Goal: Transaction & Acquisition: Purchase product/service

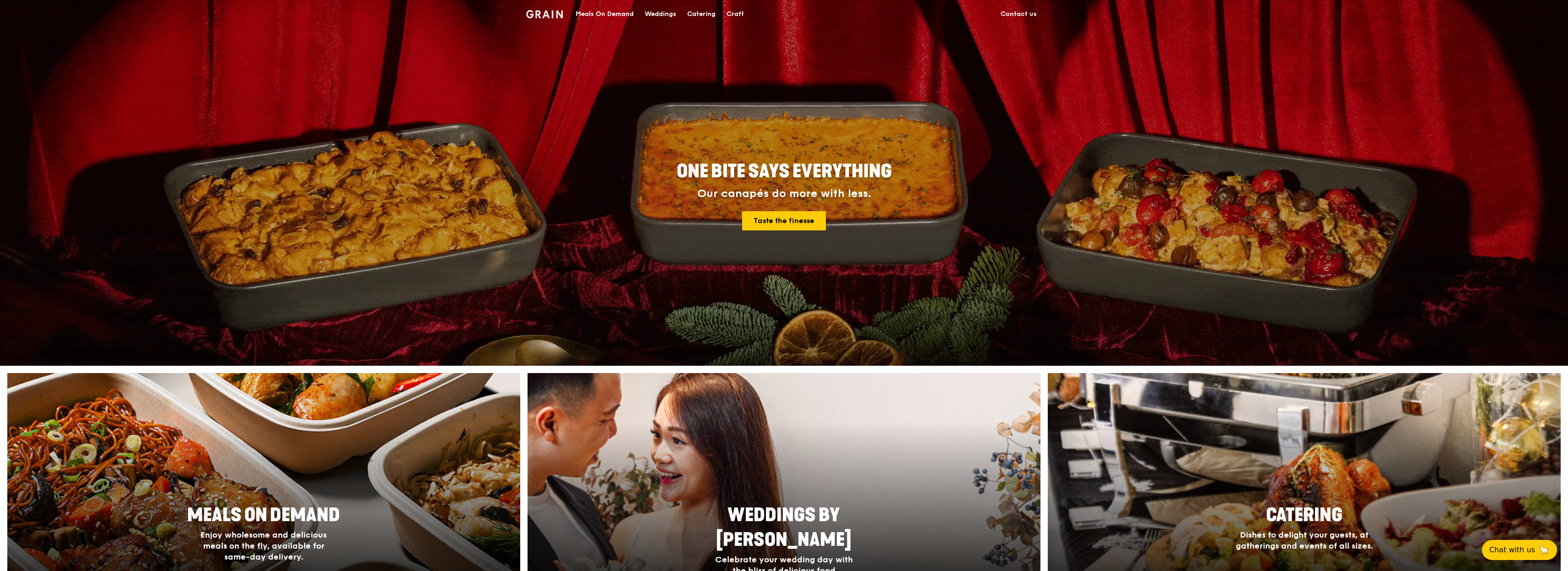
click at [618, 14] on div "Meals On Demand" at bounding box center [605, 14] width 58 height 28
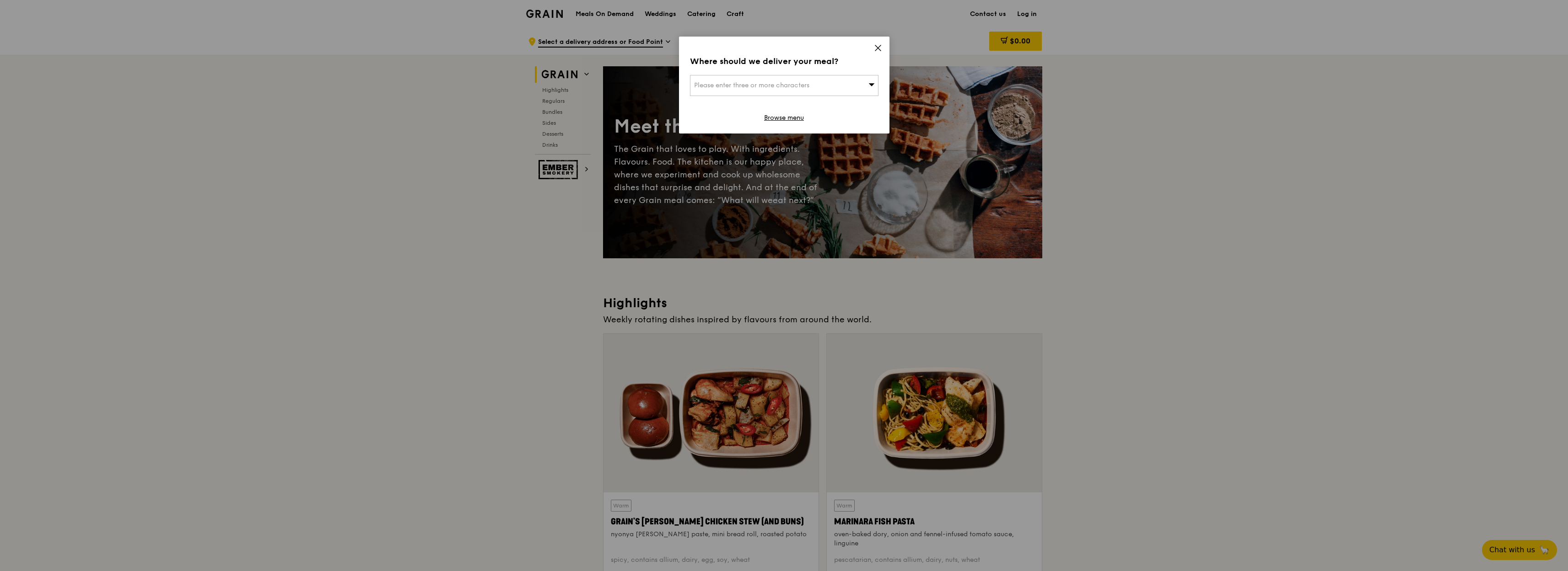
click at [872, 86] on icon at bounding box center [871, 84] width 6 height 7
type input "MBFC"
click at [756, 108] on li "Mbfc" at bounding box center [784, 103] width 188 height 16
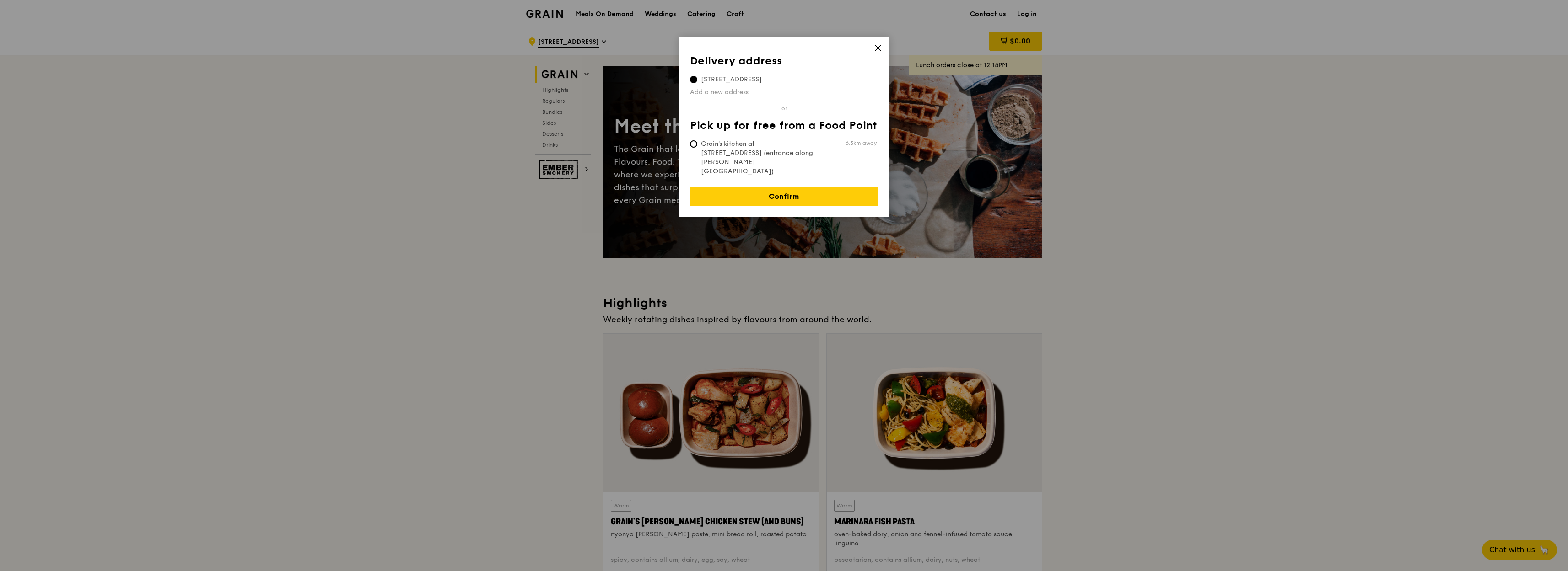
click at [724, 95] on link "Add a new address" at bounding box center [784, 92] width 188 height 9
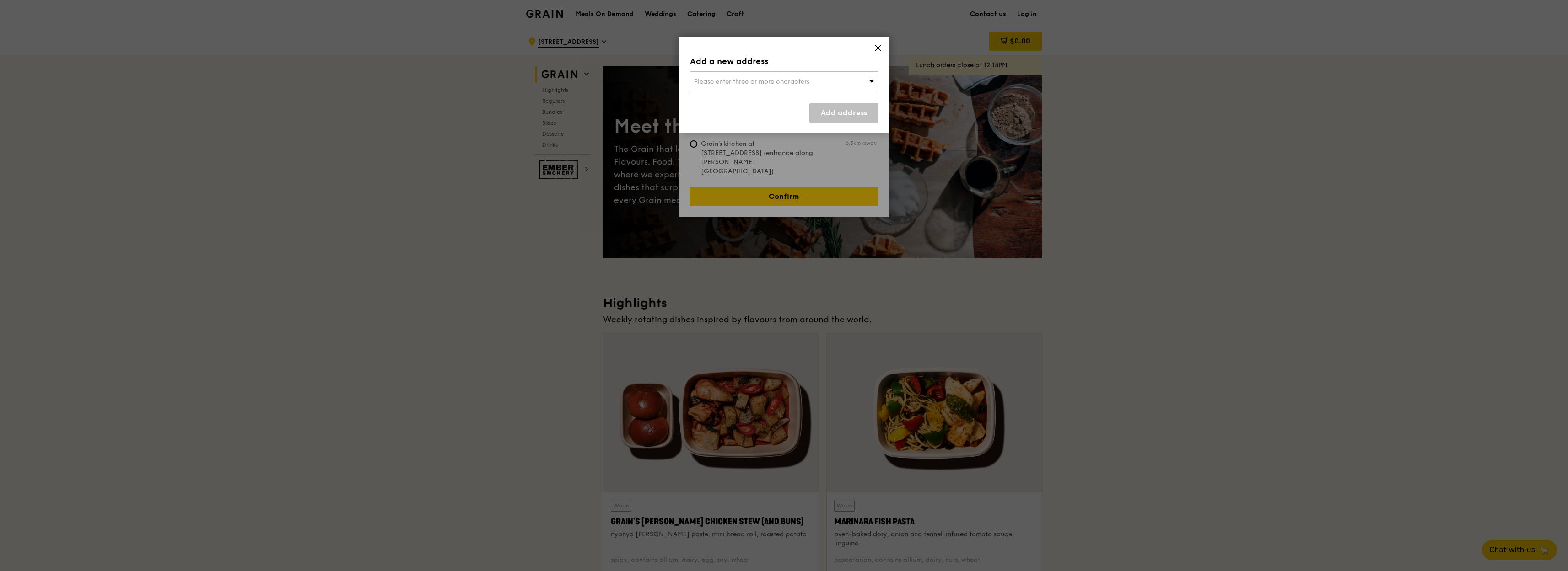
click at [745, 83] on span "Please enter three or more characters" at bounding box center [751, 81] width 115 height 8
click at [736, 82] on input "[GEOGRAPHIC_DATA]" at bounding box center [784, 82] width 188 height 20
type input "[STREET_ADDRESS]"
click at [802, 98] on div "[STREET_ADDRESS]" at bounding box center [761, 100] width 135 height 9
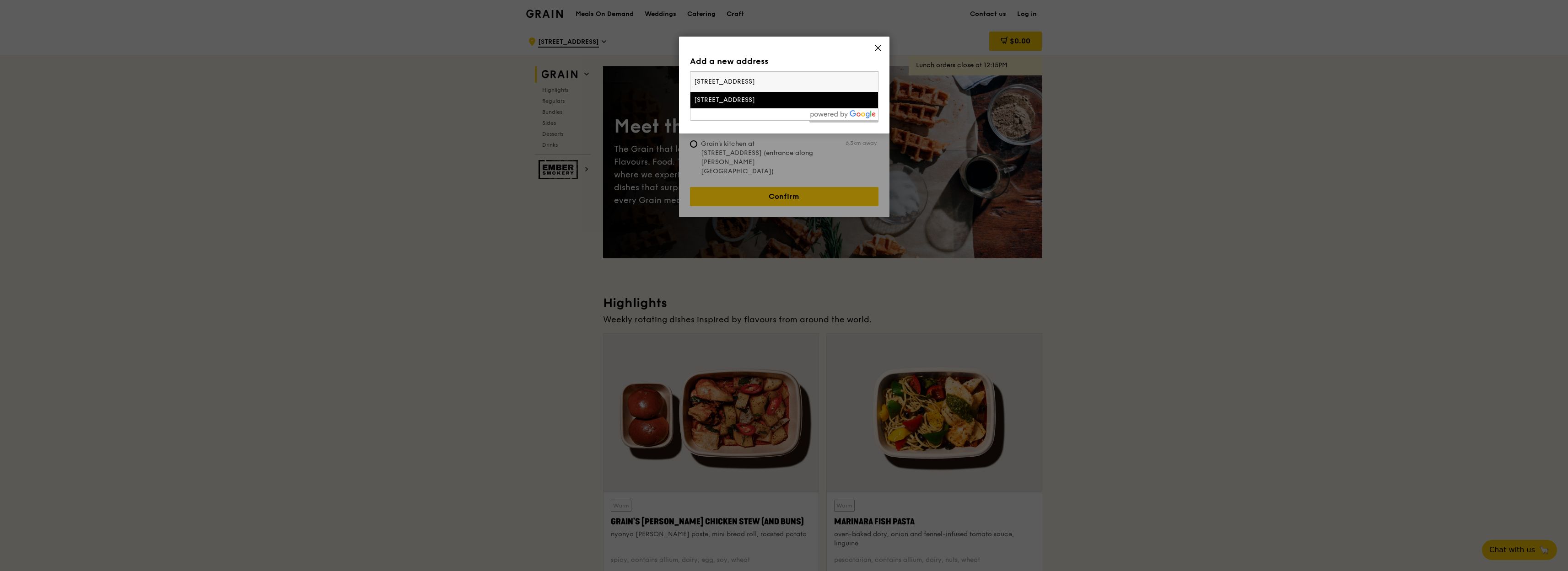
scroll to position [0, 0]
click at [832, 111] on link "Add address" at bounding box center [844, 113] width 69 height 19
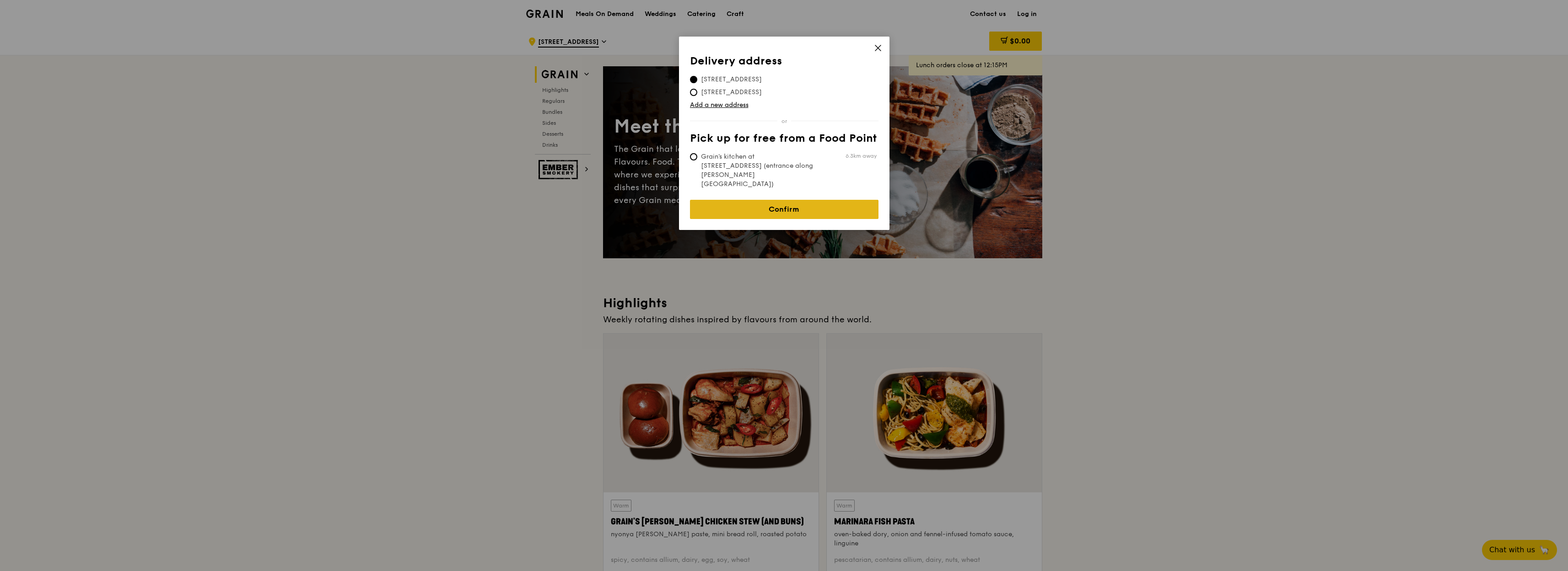
click at [793, 200] on link "Confirm" at bounding box center [784, 209] width 188 height 19
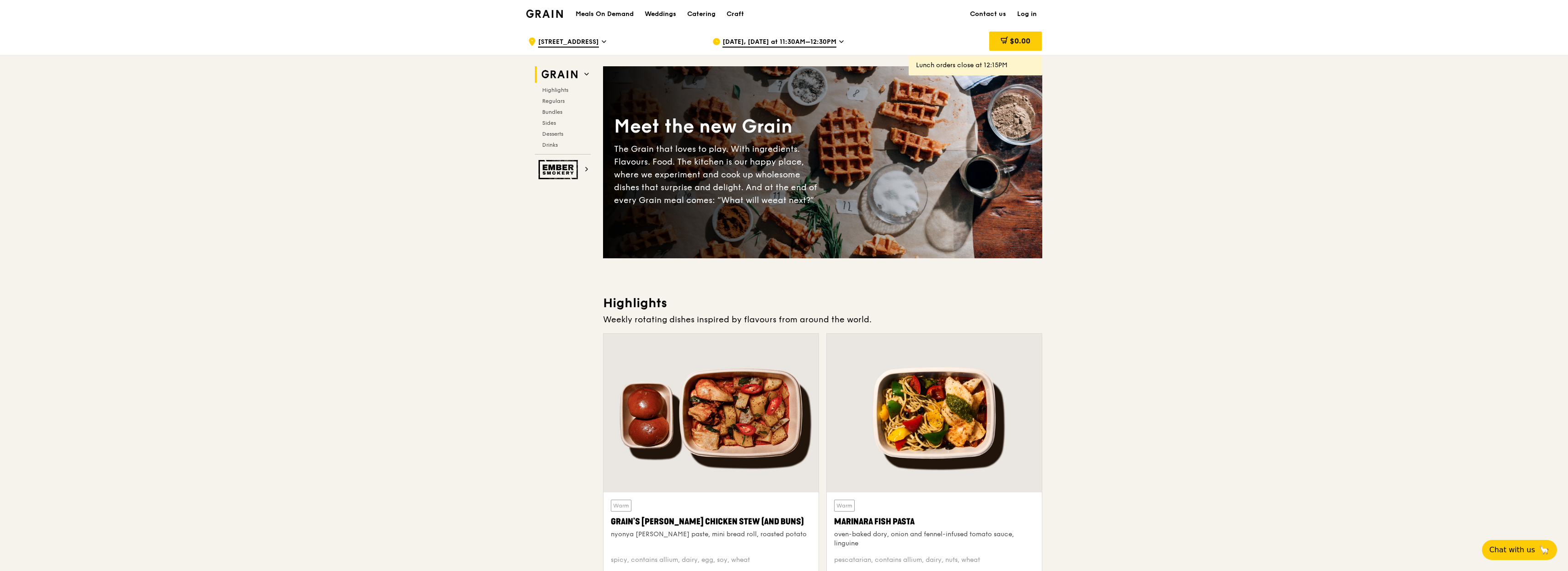
click at [839, 43] on icon at bounding box center [841, 41] width 4 height 8
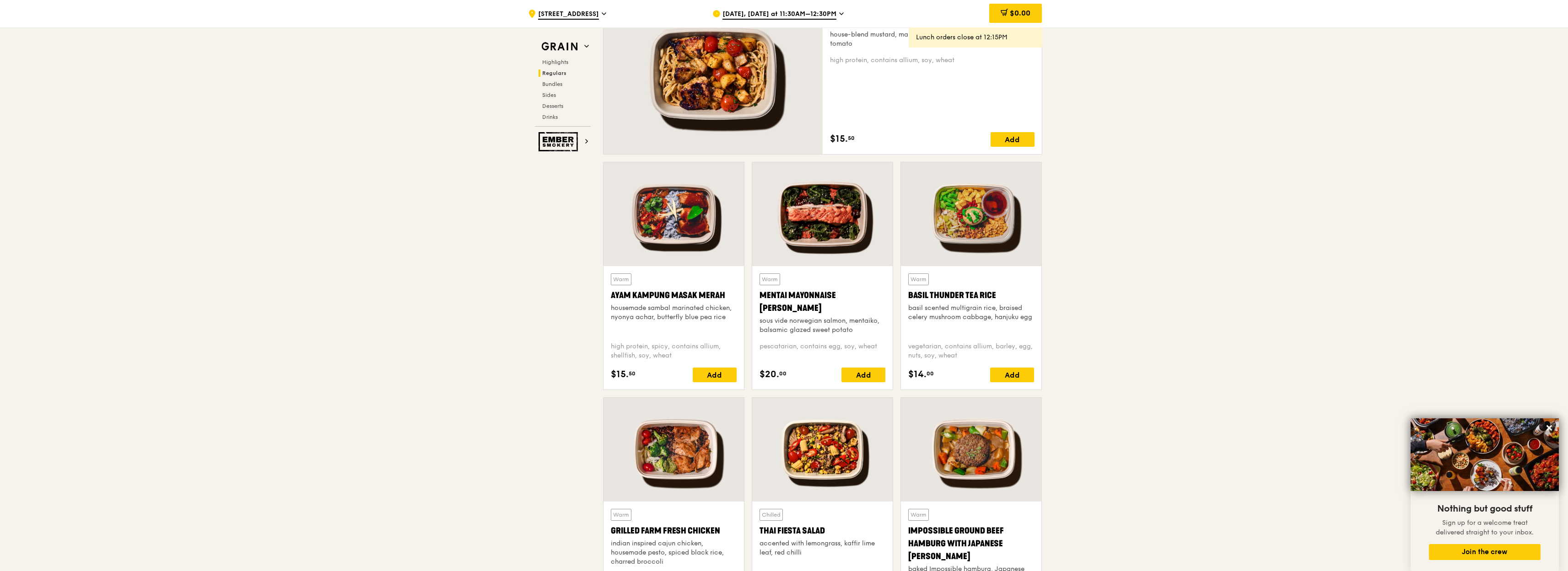
scroll to position [704, 0]
